Goal: Task Accomplishment & Management: Complete application form

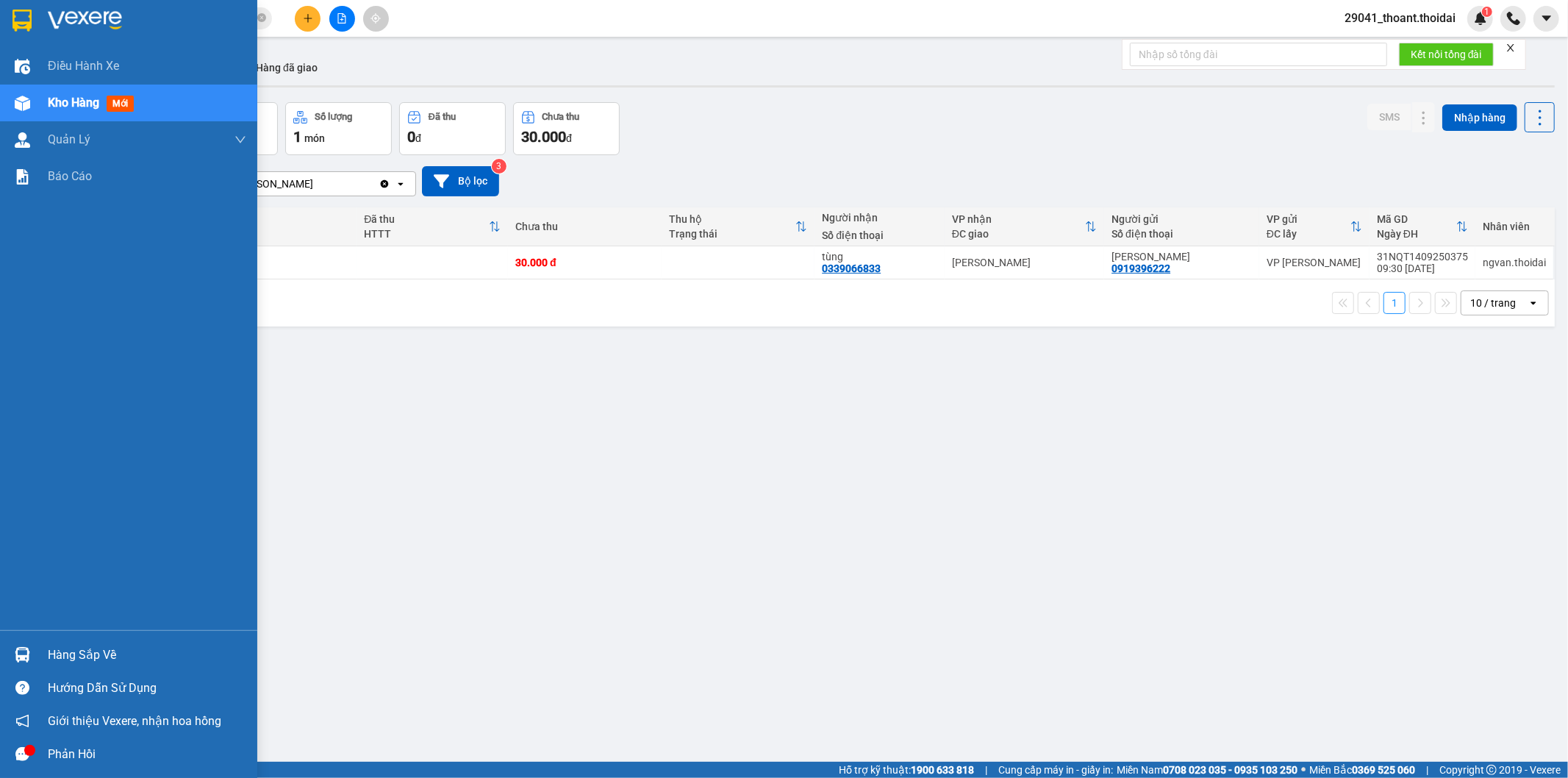
click at [27, 653] on img at bounding box center [22, 654] width 15 height 15
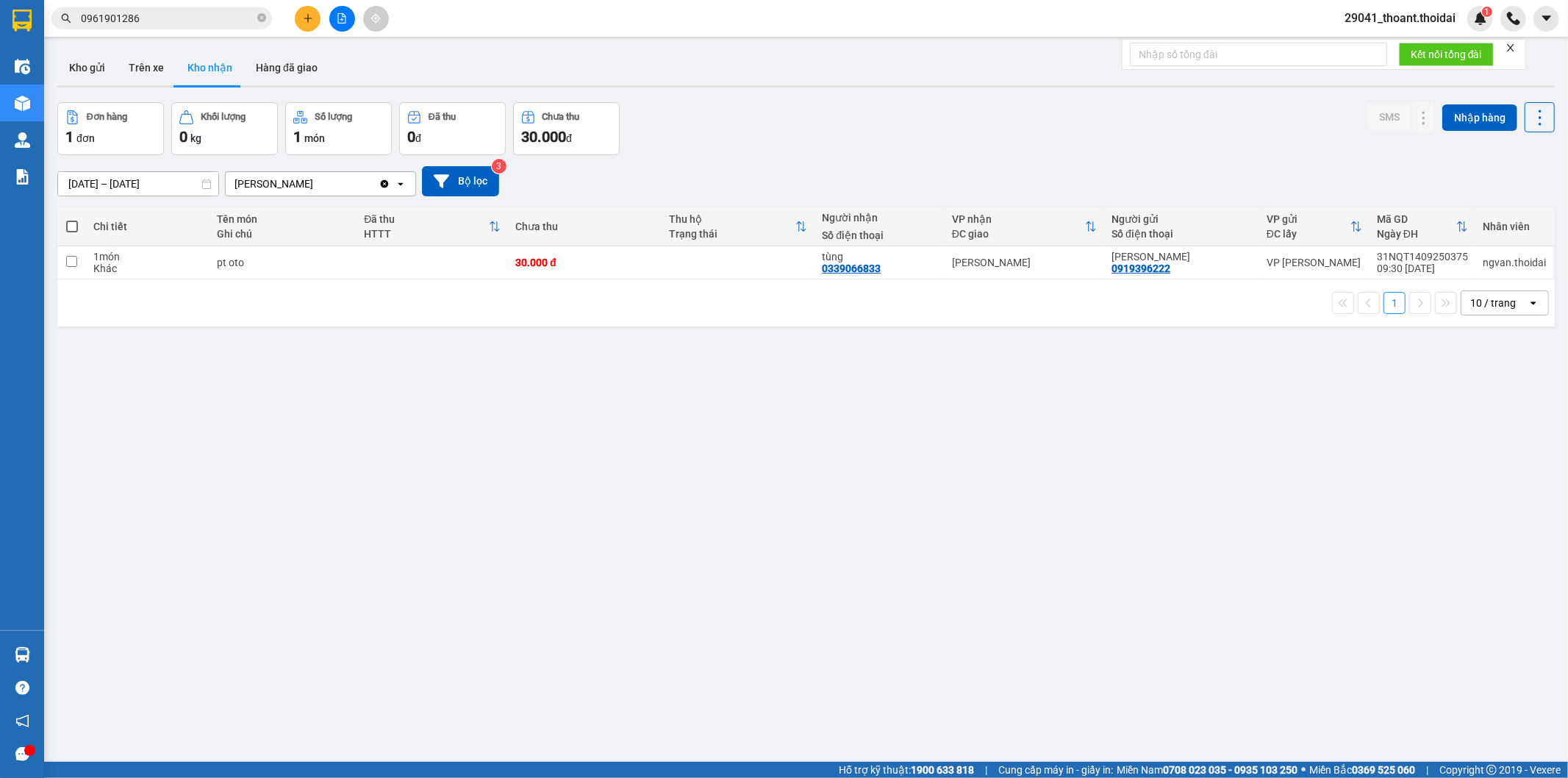
click at [239, 371] on section "Kết quả tìm kiếm ( 8 ) Bộ lọc Mã ĐH Trạng thái Món hàng Thu hộ Tổng cước Chưa c…" at bounding box center [784, 389] width 1568 height 778
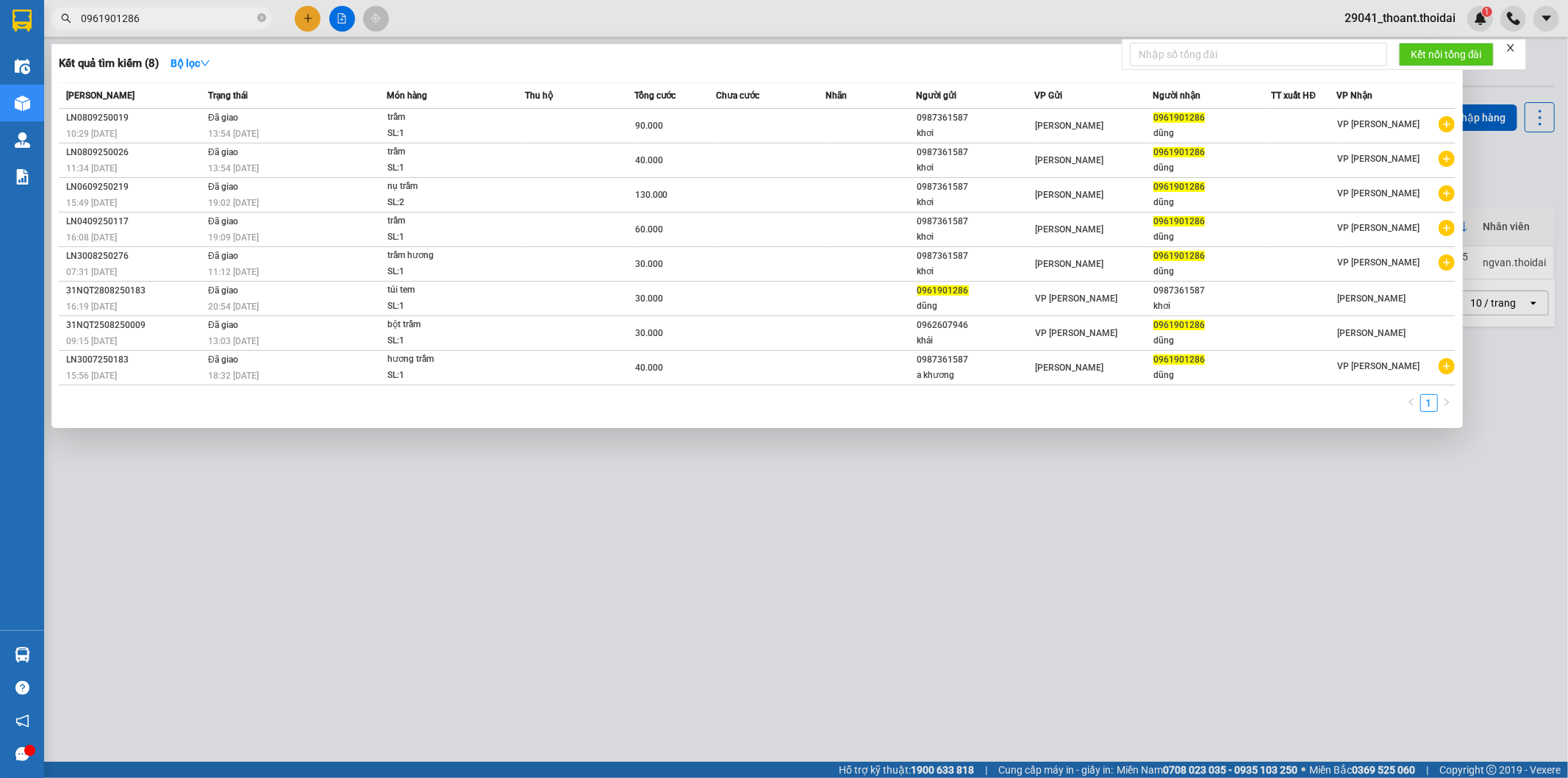
drag, startPoint x: 179, startPoint y: 10, endPoint x: 0, endPoint y: 12, distance: 179.0
click at [0, 12] on section "Kết quả tìm kiếm ( 8 ) Bộ lọc Mã ĐH Trạng thái Món hàng Thu hộ Tổng cước Chưa c…" at bounding box center [784, 389] width 1568 height 778
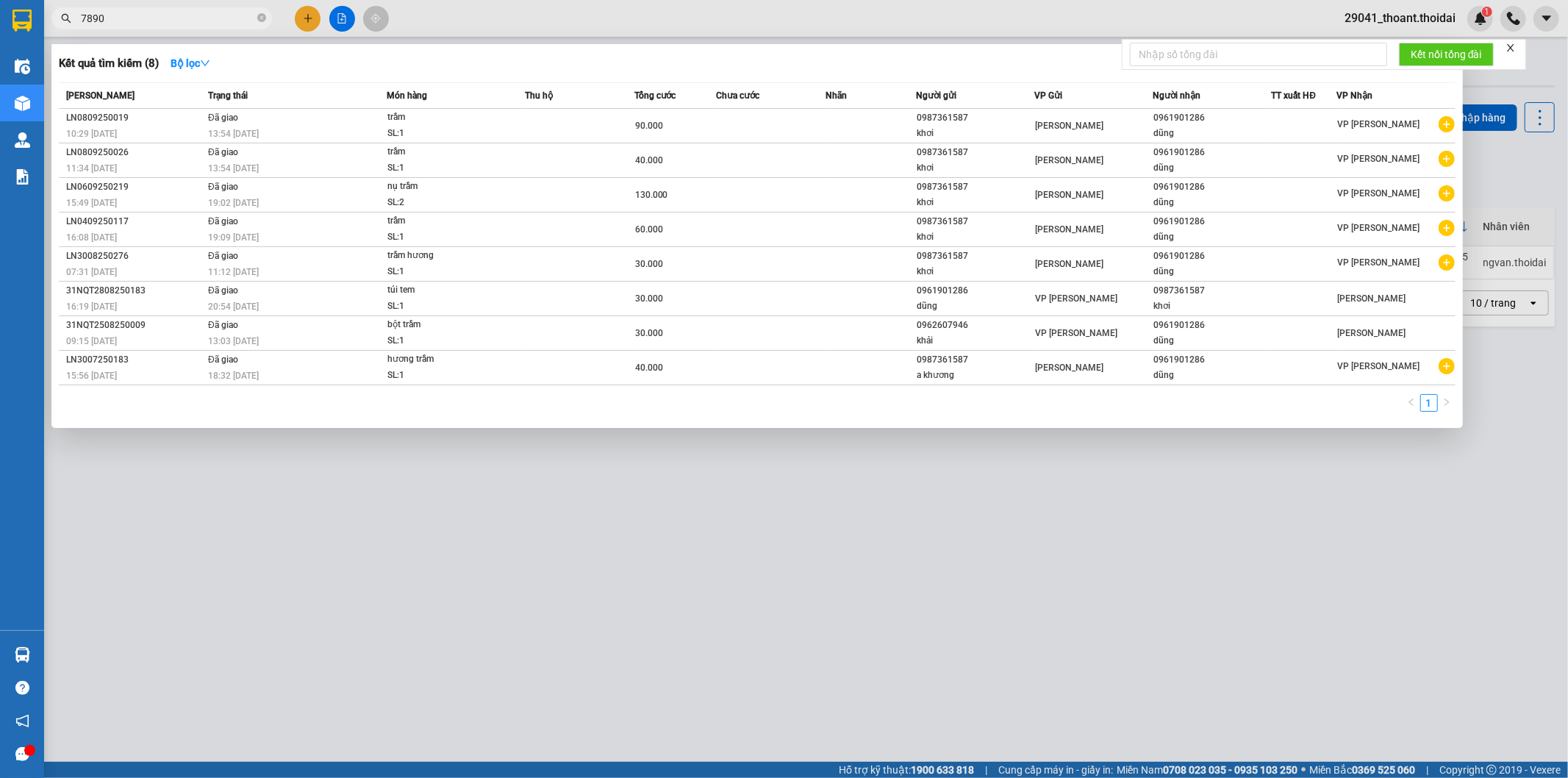
type input "7890"
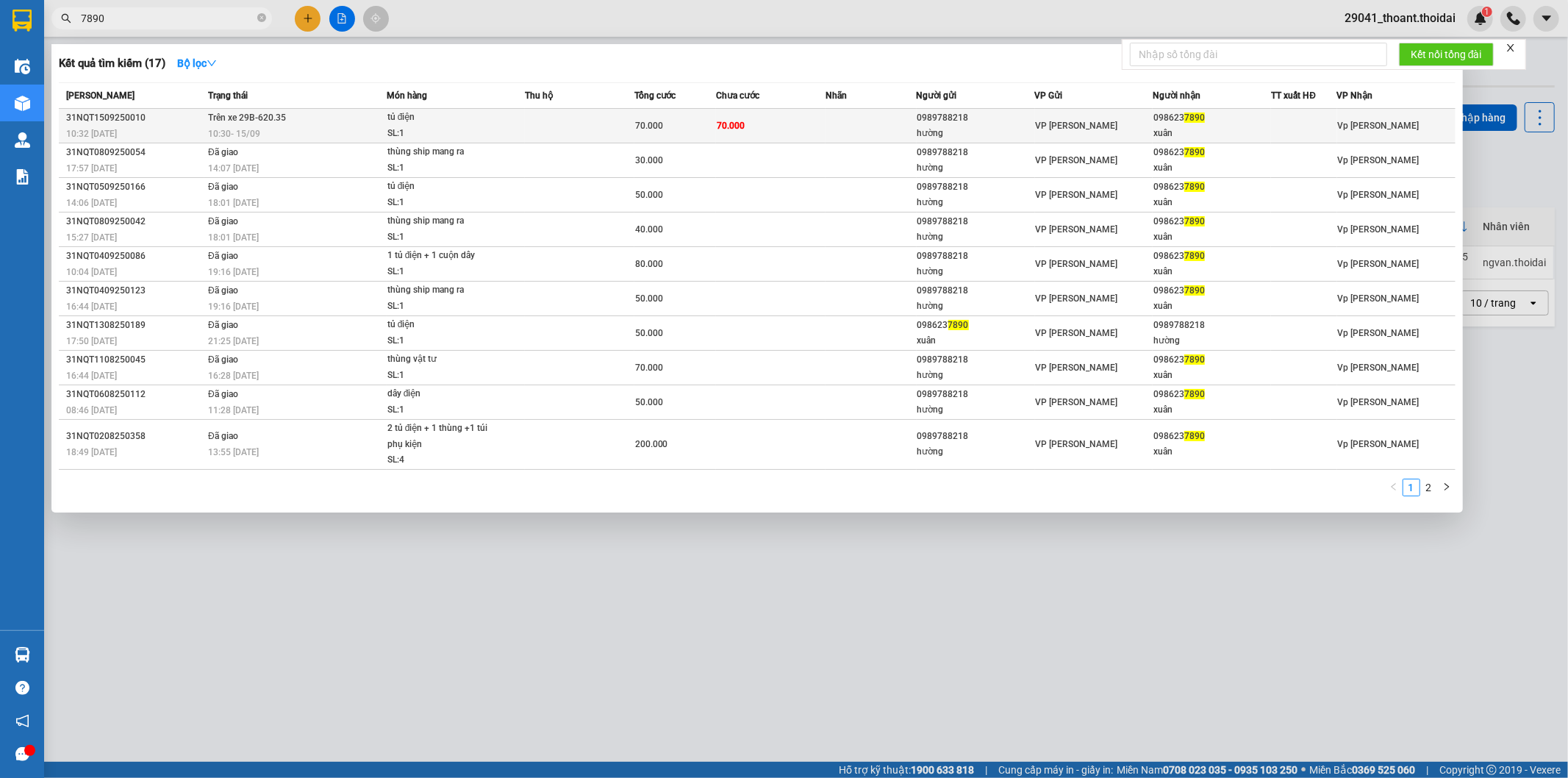
click at [647, 128] on span "70.000" at bounding box center [648, 126] width 27 height 11
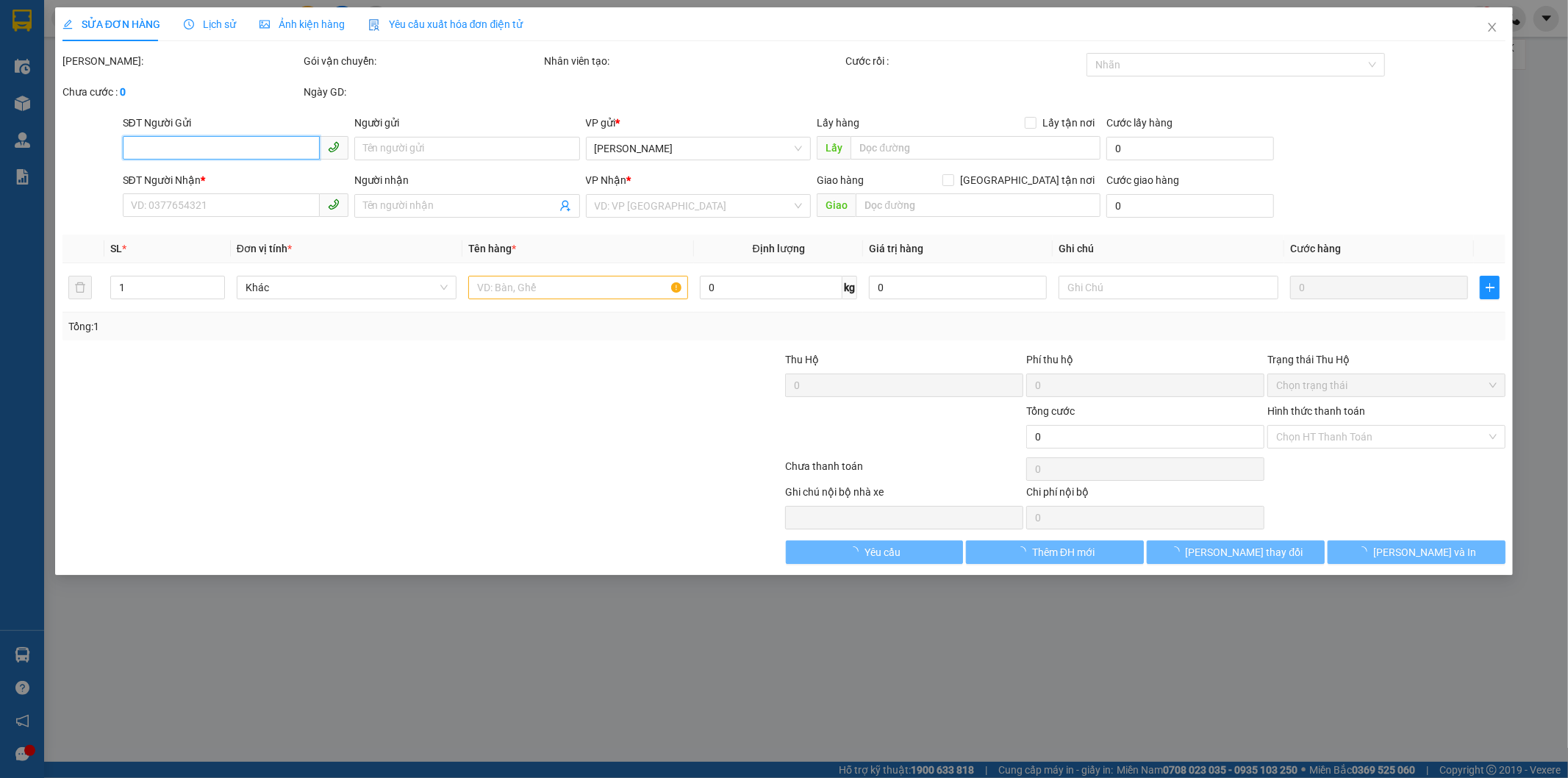
type input "0989788218"
type input "hường"
type input "0986237890"
type input "xuân"
type input "70.000"
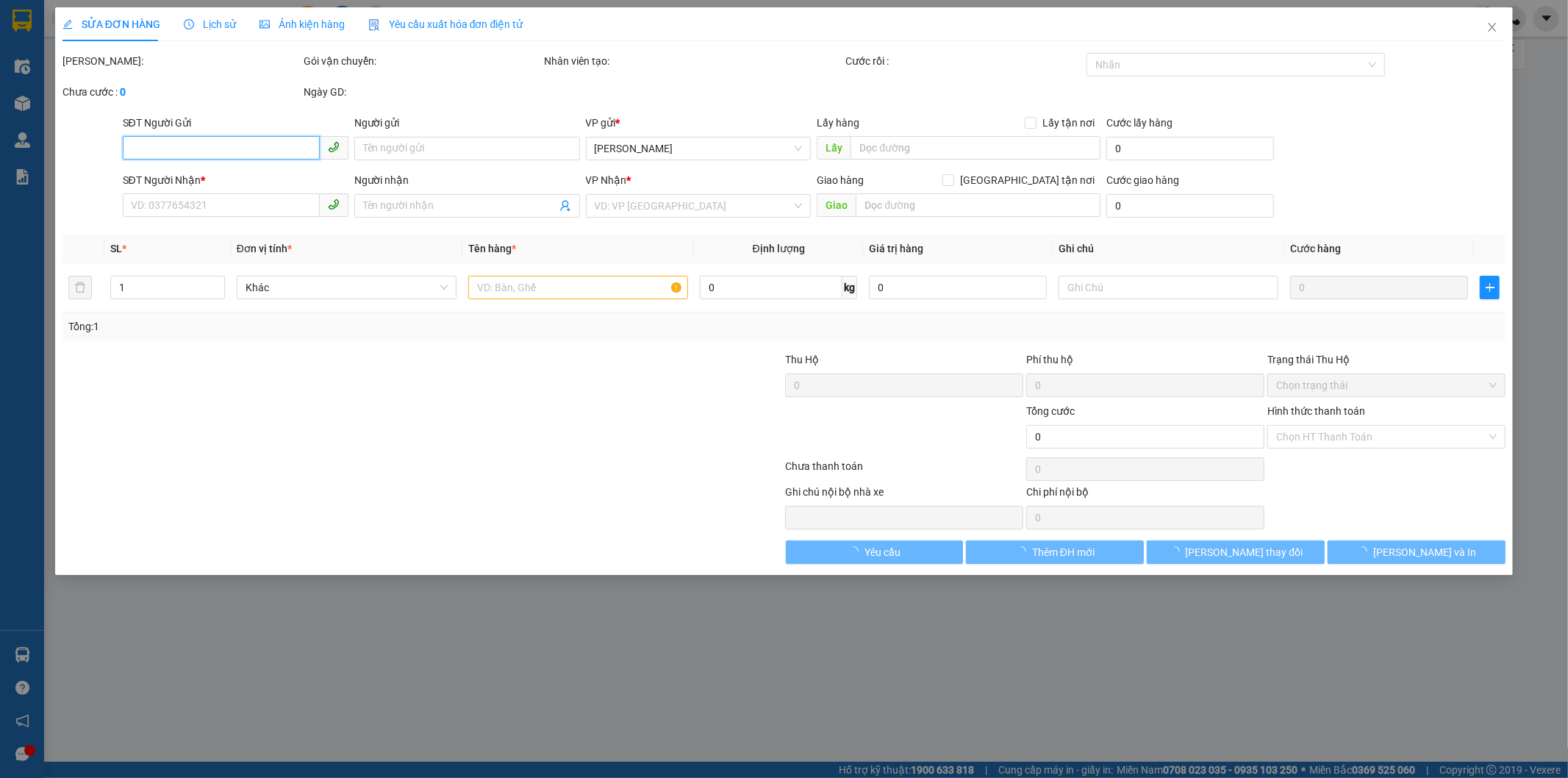
type input "70.000"
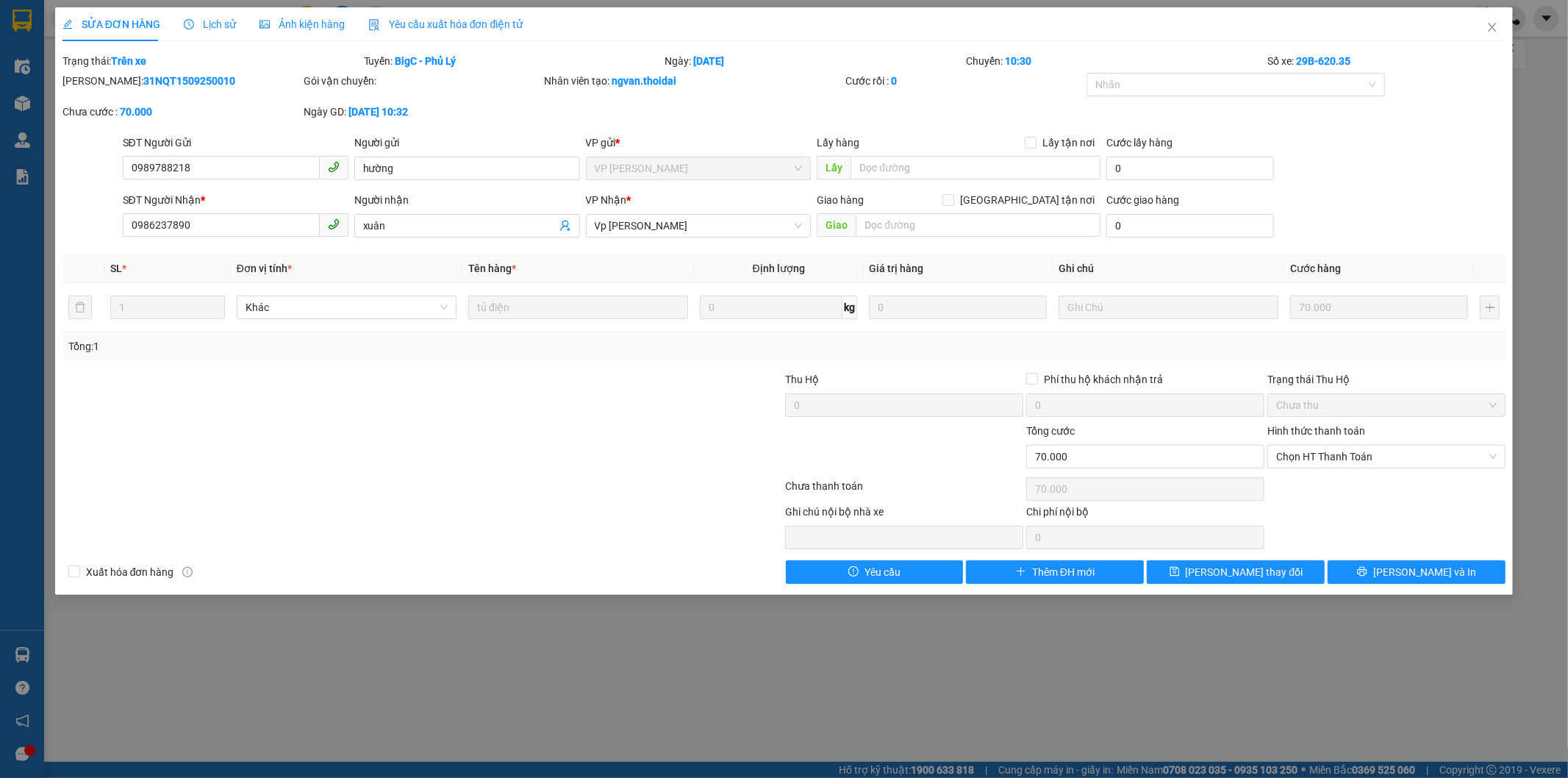
click at [219, 26] on span "Lịch sử" at bounding box center [209, 24] width 52 height 12
